Goal: Book appointment/travel/reservation: Book appointment/travel/reservation

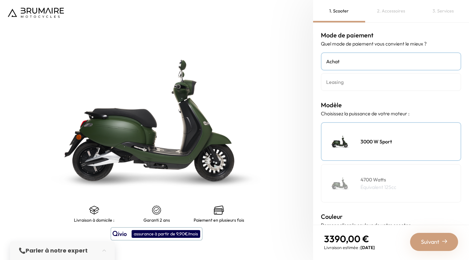
click at [369, 172] on div "4700 Watts Équivalent 125cc" at bounding box center [391, 183] width 140 height 39
click at [369, 153] on div "3000 W Sport" at bounding box center [391, 141] width 140 height 39
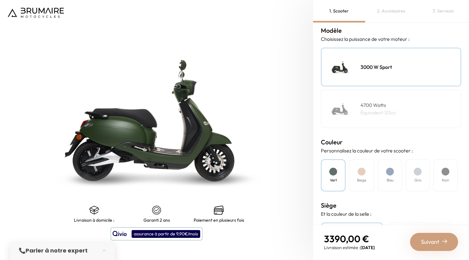
scroll to position [75, 0]
click at [366, 176] on div "Beige" at bounding box center [361, 174] width 26 height 32
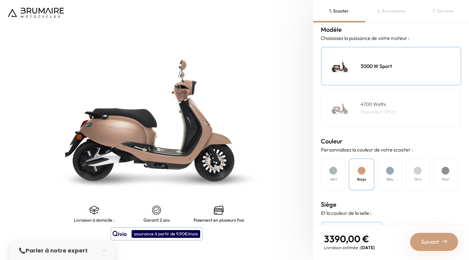
click at [386, 178] on div "Bleu" at bounding box center [389, 174] width 25 height 32
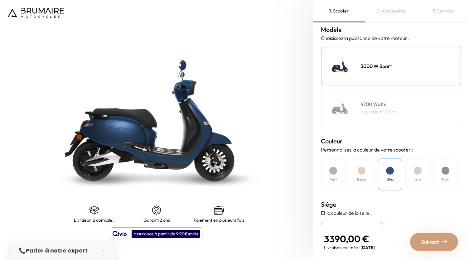
click at [413, 174] on div "Gris" at bounding box center [417, 174] width 25 height 32
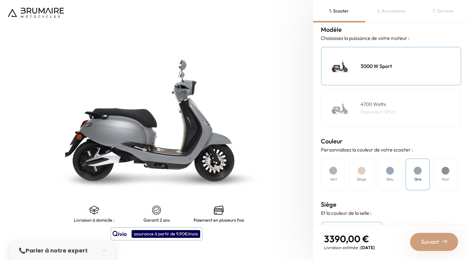
click at [441, 172] on div "Noir" at bounding box center [445, 174] width 25 height 32
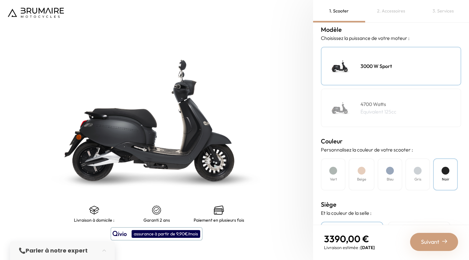
click at [398, 175] on div "Bleu" at bounding box center [389, 174] width 25 height 32
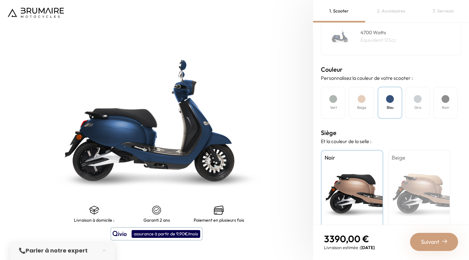
scroll to position [148, 0]
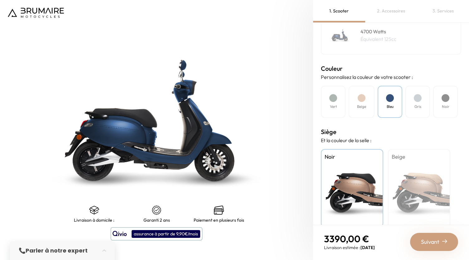
click at [416, 196] on div "Beige" at bounding box center [419, 188] width 62 height 78
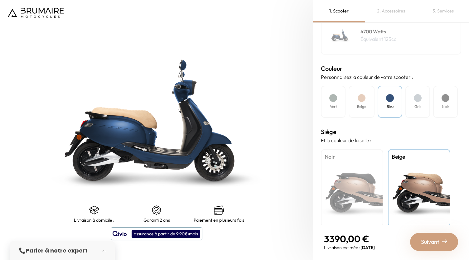
click at [340, 197] on div "Noir" at bounding box center [352, 188] width 62 height 78
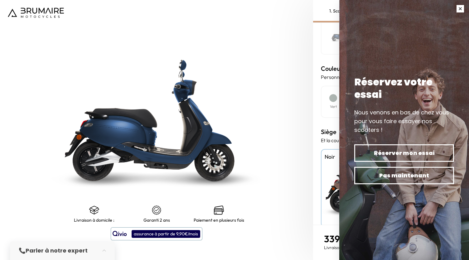
click at [455, 12] on button "button" at bounding box center [459, 8] width 17 height 17
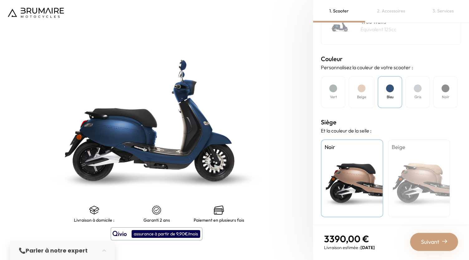
scroll to position [158, 0]
click at [407, 98] on div "Gris" at bounding box center [417, 92] width 25 height 32
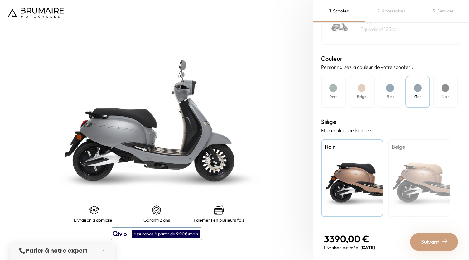
click at [393, 158] on div "Beige" at bounding box center [419, 178] width 62 height 78
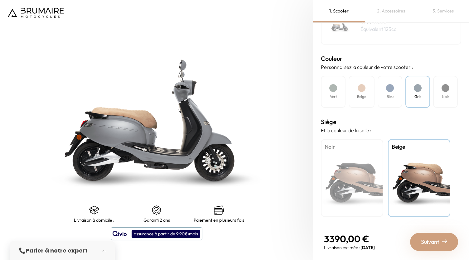
click at [349, 168] on div "Noir" at bounding box center [352, 178] width 62 height 78
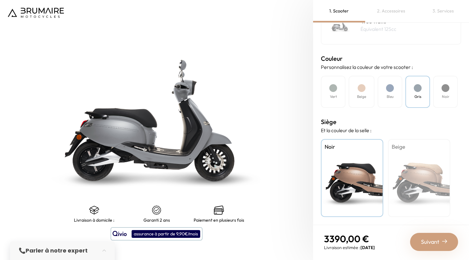
click at [439, 99] on div "Noir" at bounding box center [445, 92] width 25 height 32
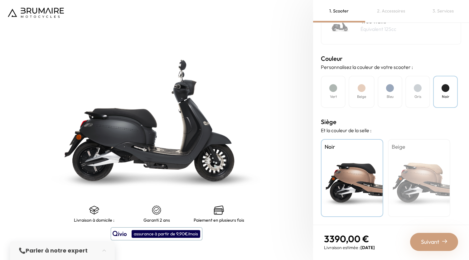
click at [184, 143] on img at bounding box center [156, 120] width 391 height 325
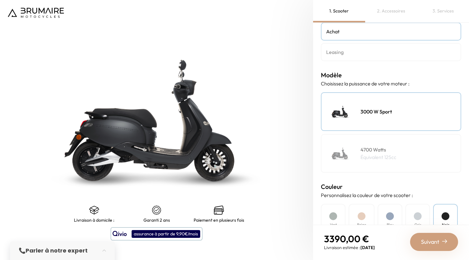
scroll to position [0, 0]
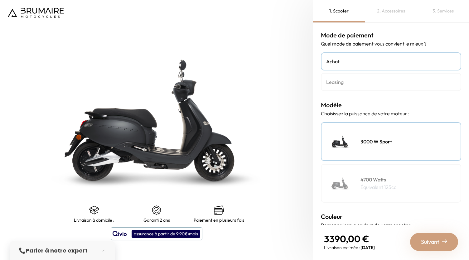
click at [350, 84] on h4 "Leasing" at bounding box center [391, 81] width 130 height 7
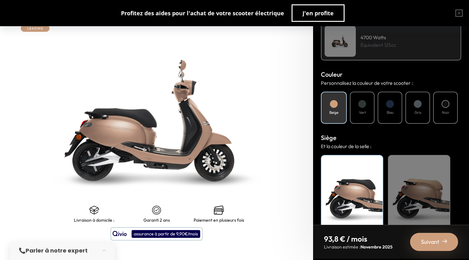
scroll to position [182, 0]
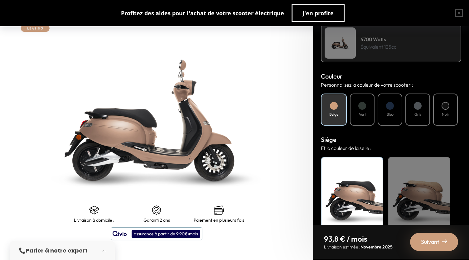
click at [365, 114] on h4 "Vert" at bounding box center [362, 115] width 7 height 6
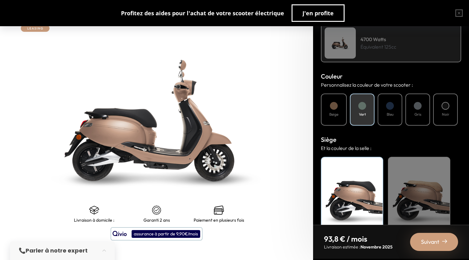
scroll to position [0, 0]
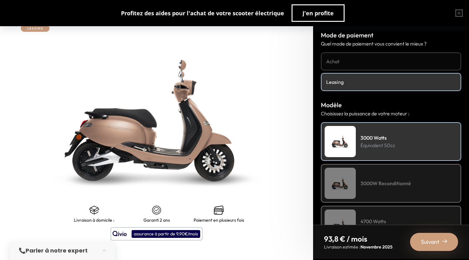
click at [344, 63] on h4 "Achat" at bounding box center [391, 61] width 130 height 7
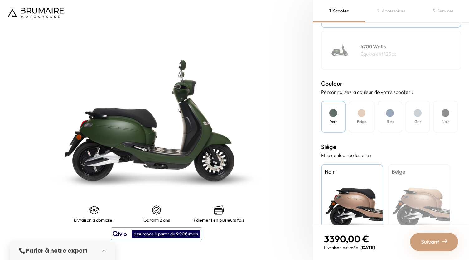
scroll to position [135, 0]
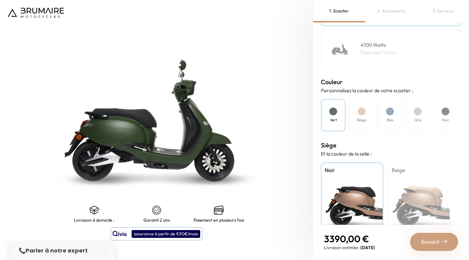
click at [416, 189] on div "Beige" at bounding box center [419, 201] width 62 height 78
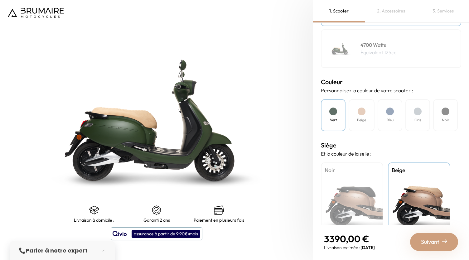
click at [355, 196] on div "Noir" at bounding box center [352, 201] width 62 height 78
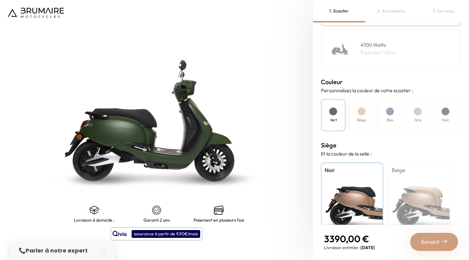
click at [399, 122] on div "Bleu" at bounding box center [389, 115] width 25 height 32
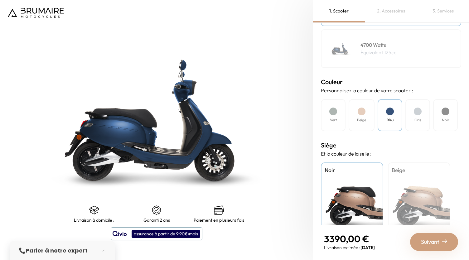
click at [177, 148] on img at bounding box center [156, 120] width 391 height 325
drag, startPoint x: 190, startPoint y: 159, endPoint x: 393, endPoint y: 159, distance: 202.8
click at [393, 159] on div "Siège Et la couleur de la selle : Noir Beige" at bounding box center [391, 190] width 140 height 100
click at [407, 171] on h4 "Beige" at bounding box center [418, 170] width 55 height 8
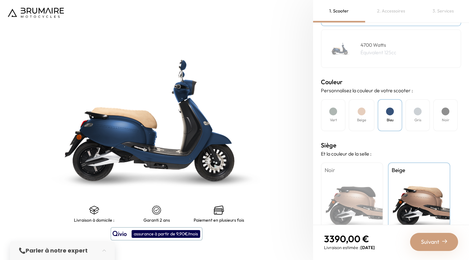
click at [362, 191] on div "Noir" at bounding box center [352, 201] width 62 height 78
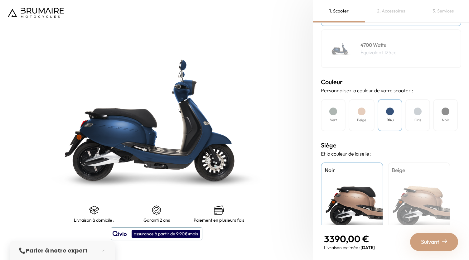
click at [449, 117] on div "Noir" at bounding box center [445, 115] width 25 height 32
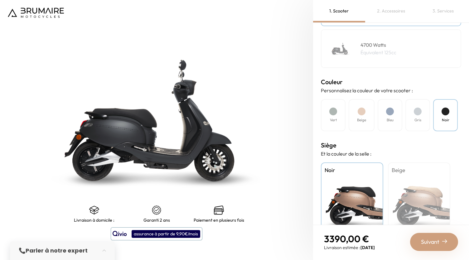
click at [210, 142] on img at bounding box center [156, 120] width 391 height 325
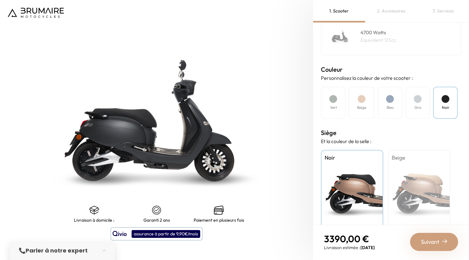
scroll to position [158, 0]
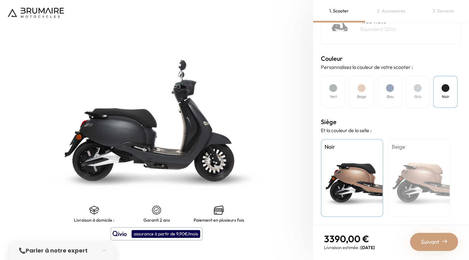
click at [429, 193] on div "Beige" at bounding box center [419, 178] width 62 height 78
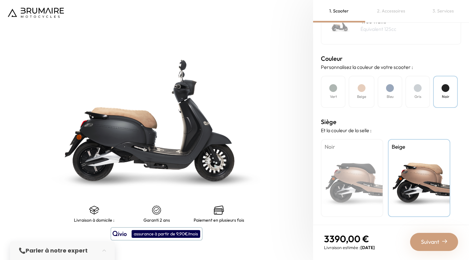
click at [350, 176] on div "Noir" at bounding box center [352, 178] width 62 height 78
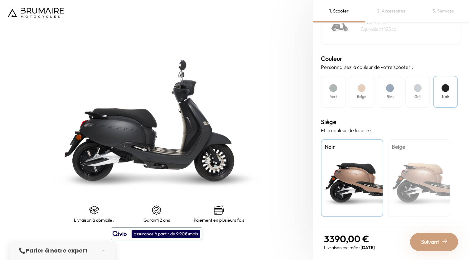
click at [431, 240] on span "Suivant" at bounding box center [430, 241] width 18 height 9
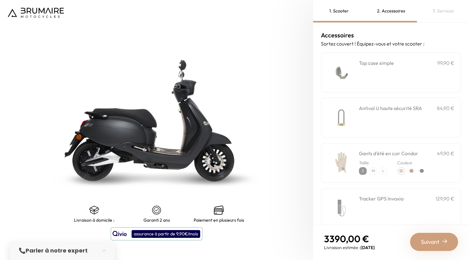
click at [394, 82] on div "**********" at bounding box center [406, 72] width 95 height 26
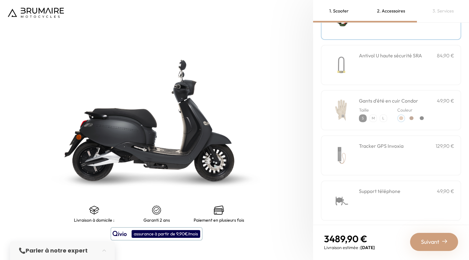
scroll to position [53, 0]
click at [373, 163] on div "Tracker GPS Invoxia 129,90 €" at bounding box center [406, 155] width 95 height 26
click at [368, 195] on div "Support téléphone 49,90 €" at bounding box center [406, 200] width 95 height 26
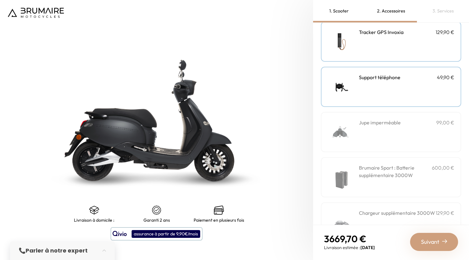
scroll to position [170, 0]
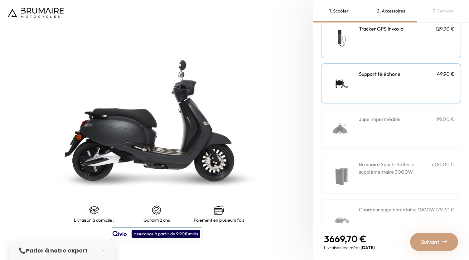
click at [388, 185] on div "Brumaire Sport : Batterie supplémentaire 3000W 600,00 €" at bounding box center [406, 173] width 95 height 26
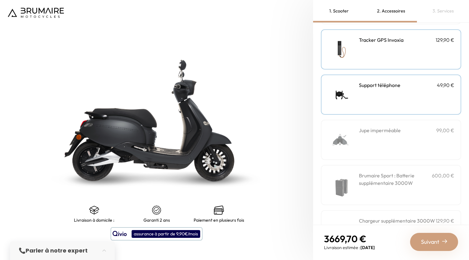
scroll to position [158, 0]
click at [369, 147] on div "Jupe imperméable 99,00 €" at bounding box center [406, 140] width 95 height 26
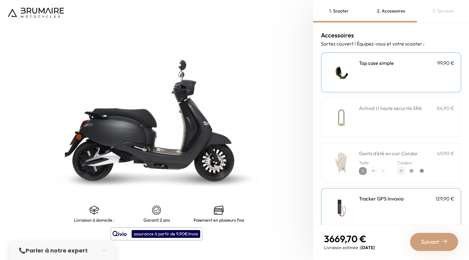
scroll to position [0, 0]
click at [377, 121] on div "Antivol U haute sécurité SRA 84,90 €" at bounding box center [406, 117] width 95 height 26
click at [379, 64] on h3 "Top case simple" at bounding box center [376, 62] width 35 height 7
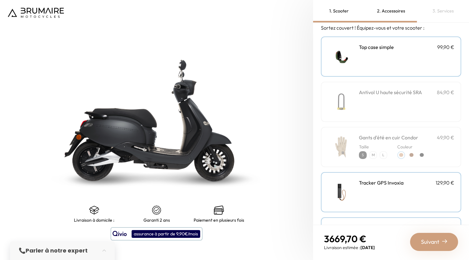
scroll to position [17, 0]
click at [345, 194] on img at bounding box center [340, 191] width 26 height 26
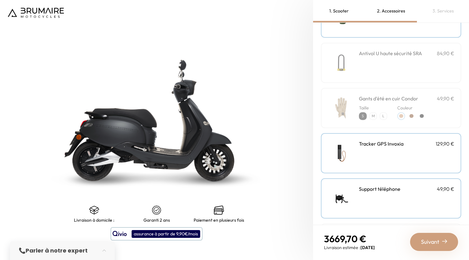
scroll to position [55, 0]
click at [387, 104] on div "Taille S M L Couleur" at bounding box center [406, 111] width 95 height 18
click at [389, 89] on div "Gants d'été en cuir Condor 49,90 € Taille Couleur" at bounding box center [391, 108] width 140 height 40
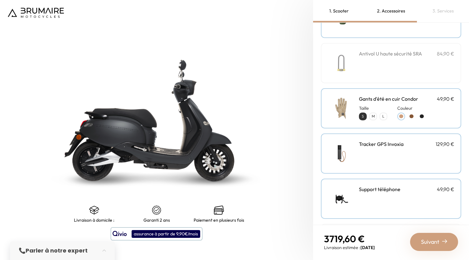
click at [423, 113] on div at bounding box center [421, 116] width 8 height 8
click at [421, 117] on div at bounding box center [421, 116] width 4 height 4
click at [414, 116] on div at bounding box center [411, 116] width 8 height 8
click at [396, 103] on div "Taille S M L Couleur" at bounding box center [406, 111] width 95 height 18
click at [364, 97] on h3 "Gants d'été en cuir Condor" at bounding box center [388, 98] width 59 height 7
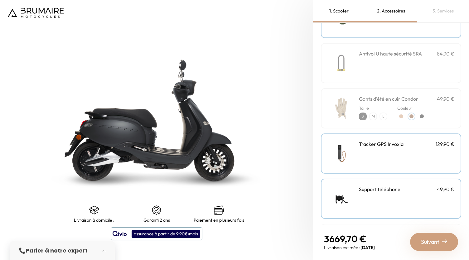
click at [375, 69] on div "Antivol U haute sécurité SRA 84,90 €" at bounding box center [406, 63] width 95 height 26
click at [430, 247] on div "Suivant" at bounding box center [434, 242] width 48 height 18
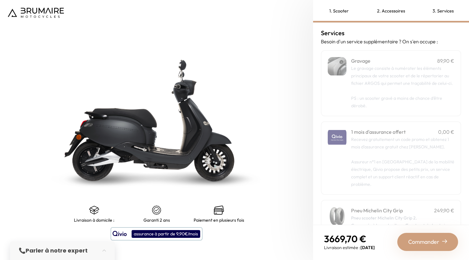
scroll to position [2, 0]
click at [401, 102] on span "PS : un scooter gravé a moins de chance d’être dérobé." at bounding box center [396, 101] width 91 height 13
click at [401, 102] on p "PS : un scooter gravé a moins de chance d’être dérobé." at bounding box center [402, 98] width 103 height 22
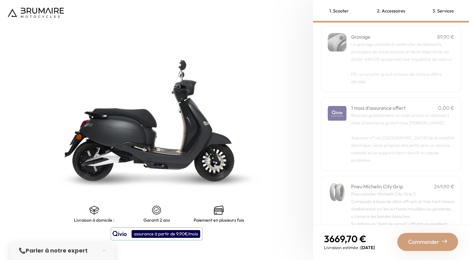
scroll to position [0, 0]
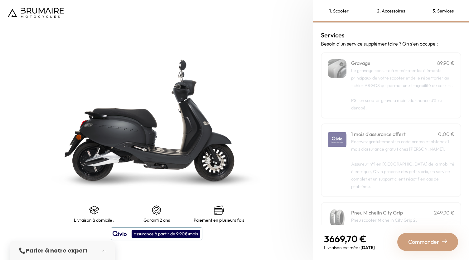
click at [376, 96] on p "PS : un scooter gravé a moins de chance d’être dérobé." at bounding box center [402, 100] width 103 height 22
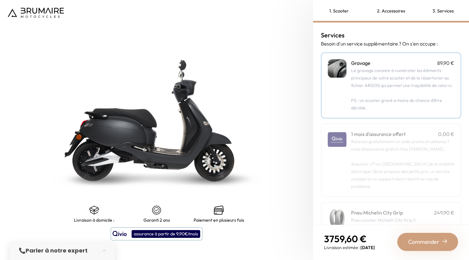
click at [376, 96] on p "PS : un scooter gravé a moins de chance d’être dérobé." at bounding box center [402, 100] width 103 height 22
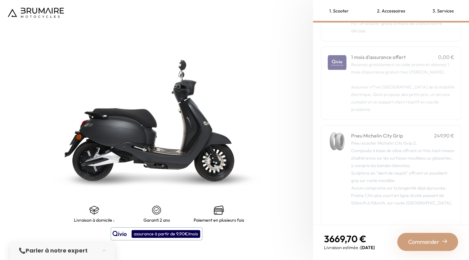
scroll to position [88, 0]
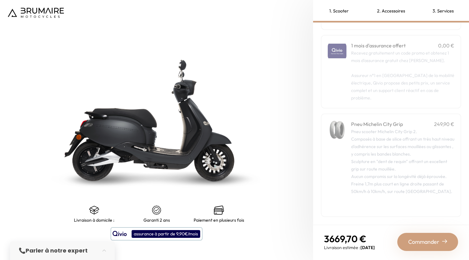
click at [422, 244] on span "Commander" at bounding box center [423, 241] width 31 height 9
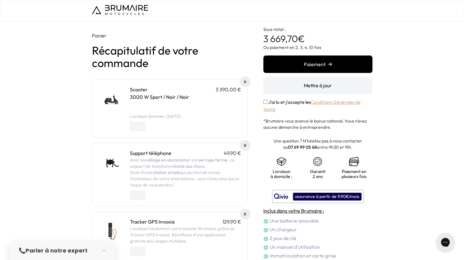
click at [115, 100] on img at bounding box center [111, 99] width 26 height 26
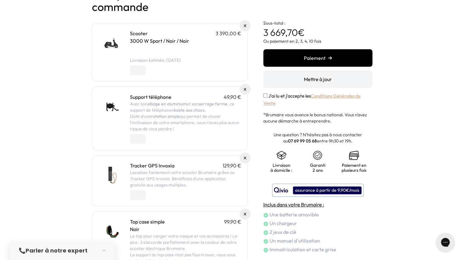
scroll to position [57, 0]
click at [314, 194] on div "assurance à partir de 9,90€/mois" at bounding box center [327, 190] width 69 height 8
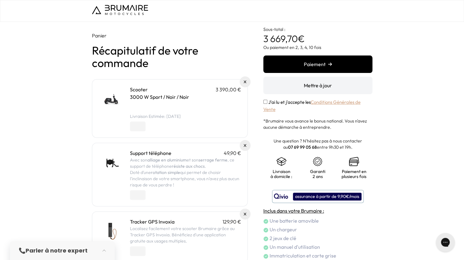
click at [304, 193] on div "assurance à partir de 9,90€/mois" at bounding box center [327, 197] width 69 height 8
click at [294, 196] on div "assurance à partir de 9,90€/mois" at bounding box center [327, 197] width 69 height 8
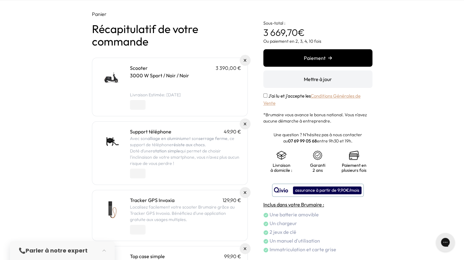
scroll to position [22, 0]
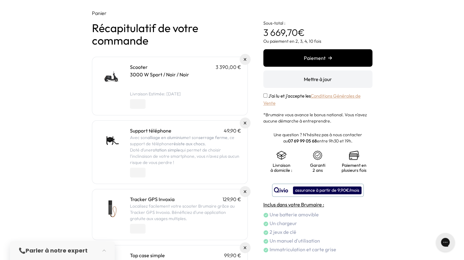
click at [303, 191] on div "assurance à partir de 9,90€/mois" at bounding box center [327, 190] width 69 height 8
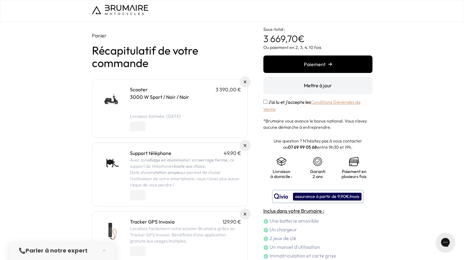
drag, startPoint x: 308, startPoint y: 196, endPoint x: 316, endPoint y: 195, distance: 8.7
click at [316, 195] on div "assurance à partir de 9,90€/mois" at bounding box center [327, 197] width 69 height 8
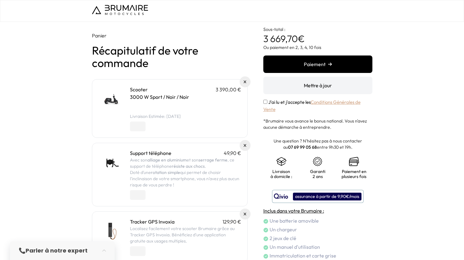
click at [316, 195] on div "assurance à partir de 9,90€/mois" at bounding box center [327, 197] width 69 height 8
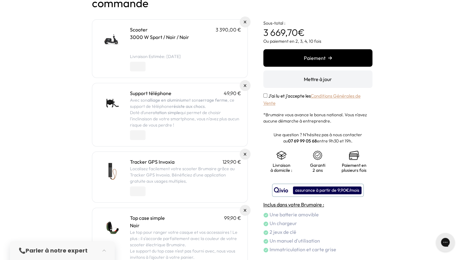
scroll to position [60, 0]
click at [338, 191] on div "assurance à partir de 9,90€/mois" at bounding box center [327, 190] width 69 height 8
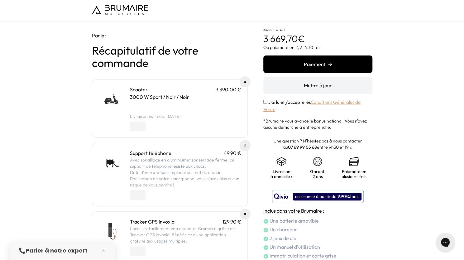
click at [112, 99] on img at bounding box center [111, 99] width 26 height 26
click at [118, 13] on img at bounding box center [120, 10] width 56 height 10
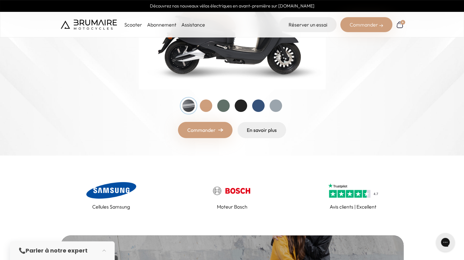
scroll to position [146, 0]
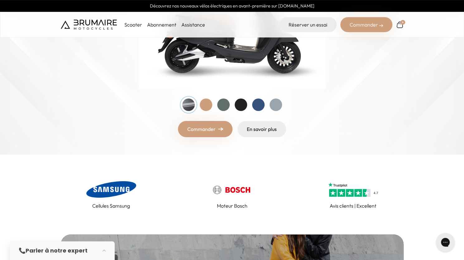
click at [341, 194] on img at bounding box center [353, 189] width 50 height 20
click at [92, 28] on img at bounding box center [89, 25] width 56 height 10
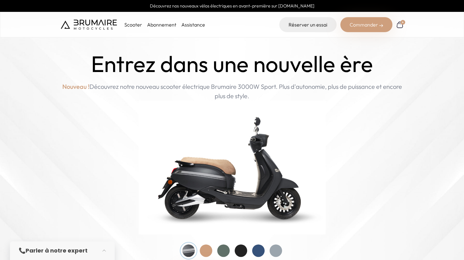
click at [130, 23] on p "Scooter" at bounding box center [133, 24] width 18 height 7
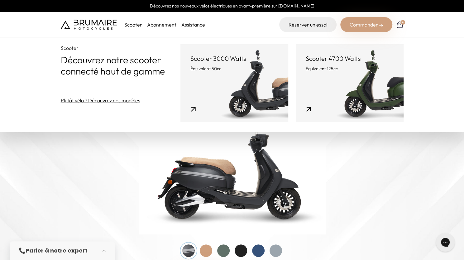
click at [209, 91] on link "Scooter 3000 Watts Équivalent 50cc" at bounding box center [234, 83] width 108 height 78
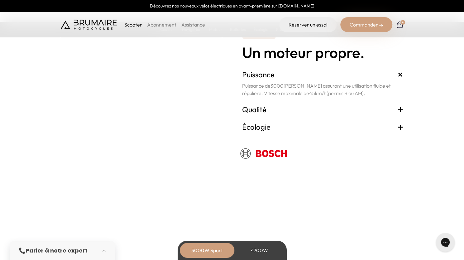
scroll to position [1110, 0]
click at [291, 110] on h3 "Qualité +" at bounding box center [322, 110] width 161 height 10
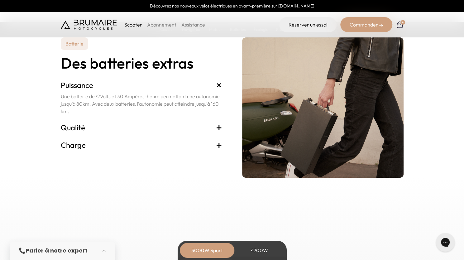
scroll to position [1301, 0]
drag, startPoint x: 146, startPoint y: 126, endPoint x: 140, endPoint y: 110, distance: 17.4
click at [140, 110] on div "Batterie Des batteries extras Puissance + Une batterie de 72 Volts et 30 Ampère…" at bounding box center [141, 107] width 161 height 140
click at [140, 110] on p "Une batterie de 72 Volts et 30 Ampères-heure permettant une autonomie jusqu'à 8…" at bounding box center [141, 103] width 161 height 22
click at [133, 124] on h3 "Qualité +" at bounding box center [141, 127] width 161 height 10
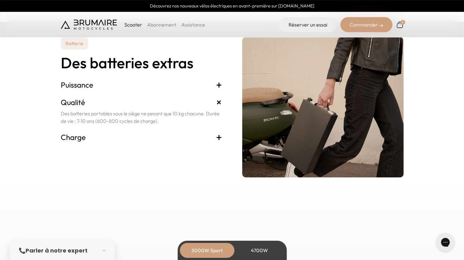
click at [142, 138] on h3 "Charge +" at bounding box center [141, 137] width 161 height 10
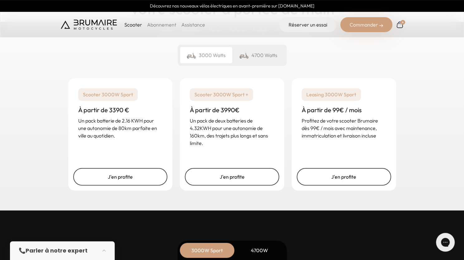
scroll to position [1513, 0]
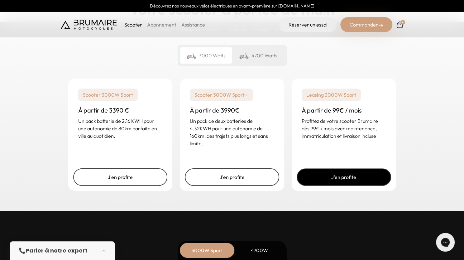
click at [337, 178] on link "J'en profite" at bounding box center [344, 176] width 94 height 17
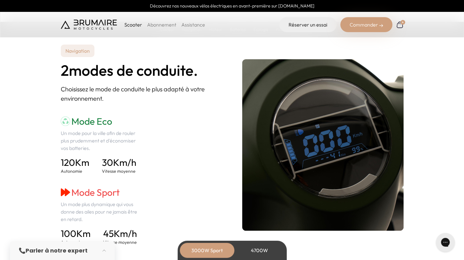
scroll to position [832, 0]
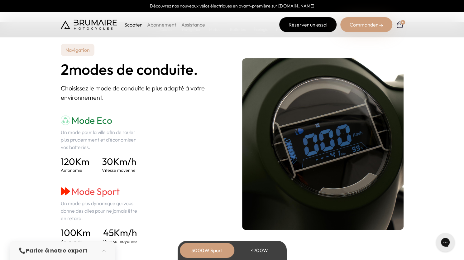
click at [302, 25] on link "Réserver un essai" at bounding box center [307, 24] width 57 height 15
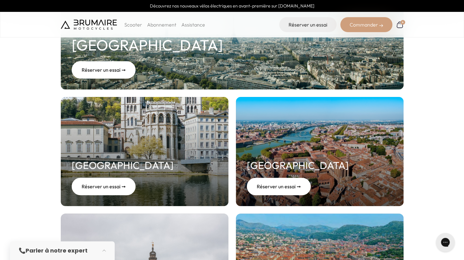
scroll to position [136, 0]
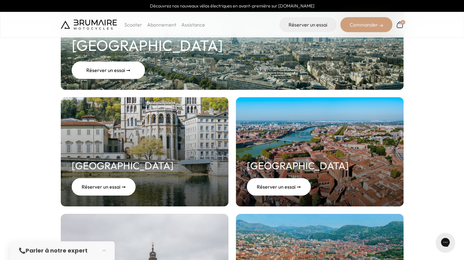
click at [130, 68] on div "Réserver un essai ➞" at bounding box center [108, 69] width 73 height 17
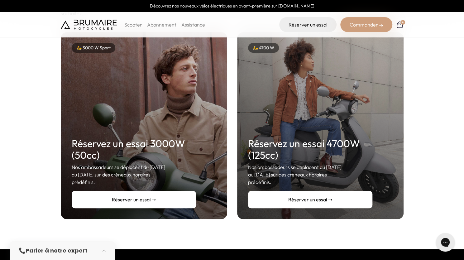
scroll to position [85, 0]
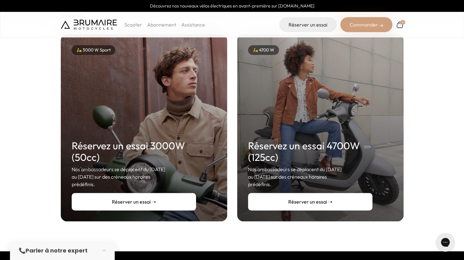
click at [125, 197] on link "Réserver un essai ➝" at bounding box center [134, 201] width 124 height 17
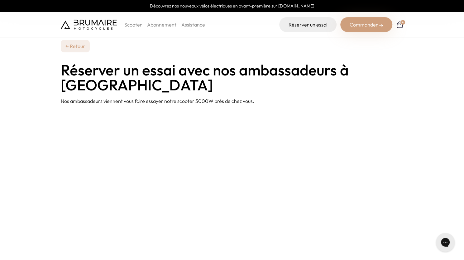
click at [139, 24] on p "Scooter" at bounding box center [133, 24] width 18 height 7
